Goal: Navigation & Orientation: Find specific page/section

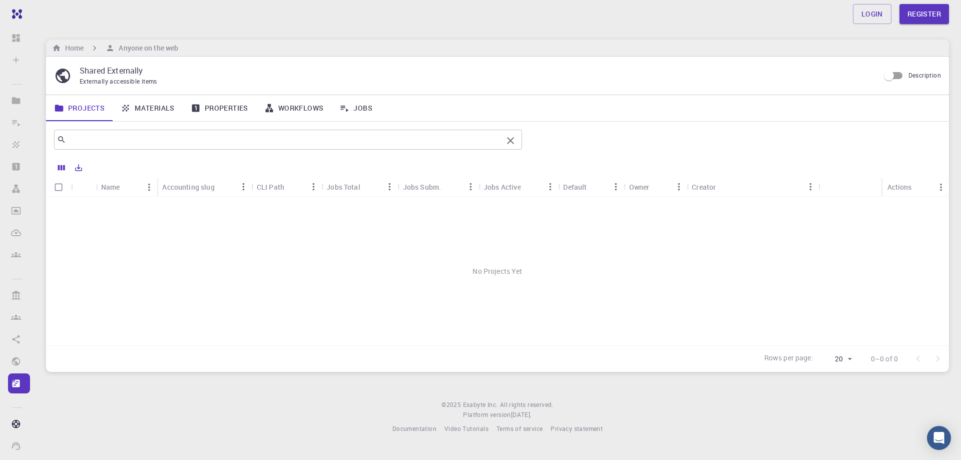
click at [168, 144] on input "text" at bounding box center [284, 140] width 436 height 14
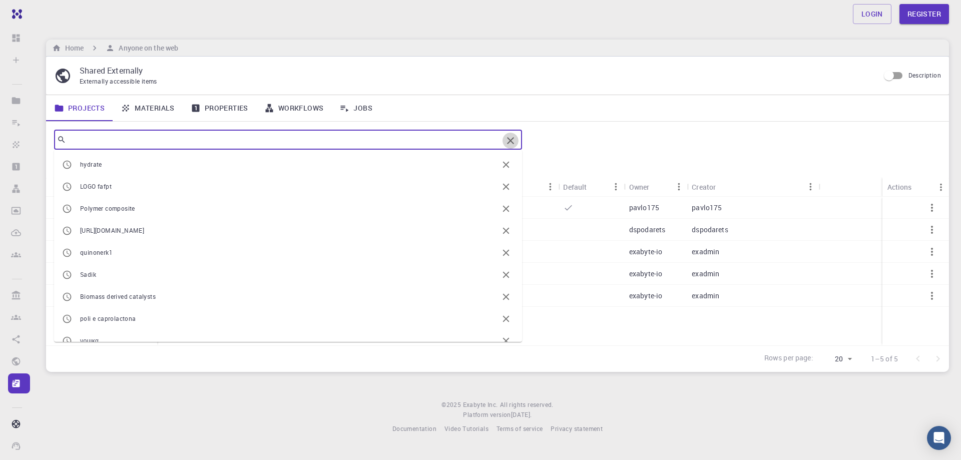
drag, startPoint x: 509, startPoint y: 142, endPoint x: 504, endPoint y: 143, distance: 5.2
click at [509, 141] on icon "Clear" at bounding box center [510, 141] width 12 height 12
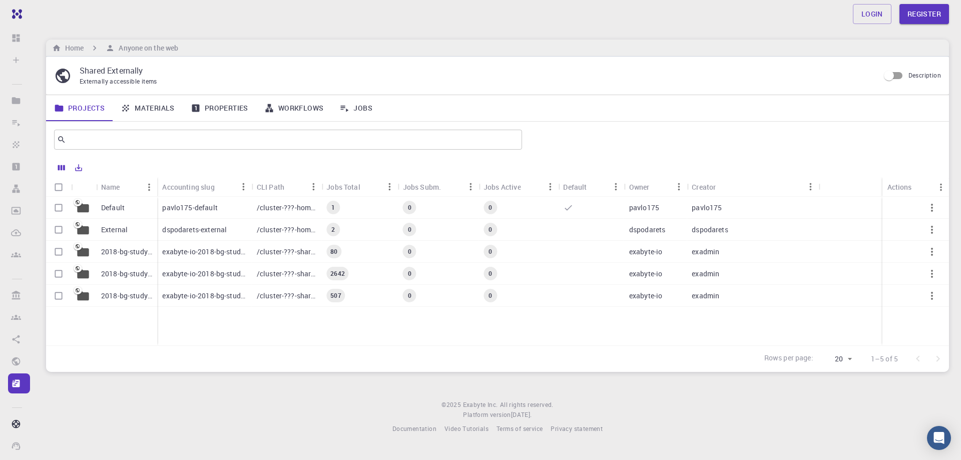
click at [562, 81] on div "Externally accessible items" at bounding box center [476, 82] width 792 height 10
click at [170, 108] on link "Materials" at bounding box center [148, 108] width 70 height 26
